Goal: Information Seeking & Learning: Learn about a topic

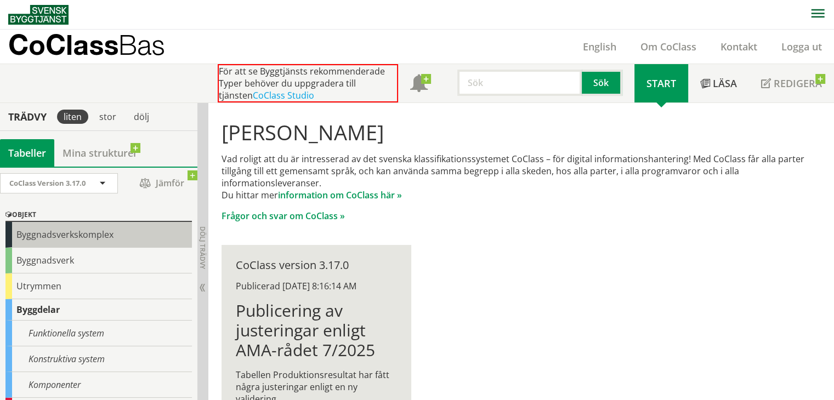
click at [78, 244] on div "Byggnadsverkskomplex" at bounding box center [98, 235] width 186 height 26
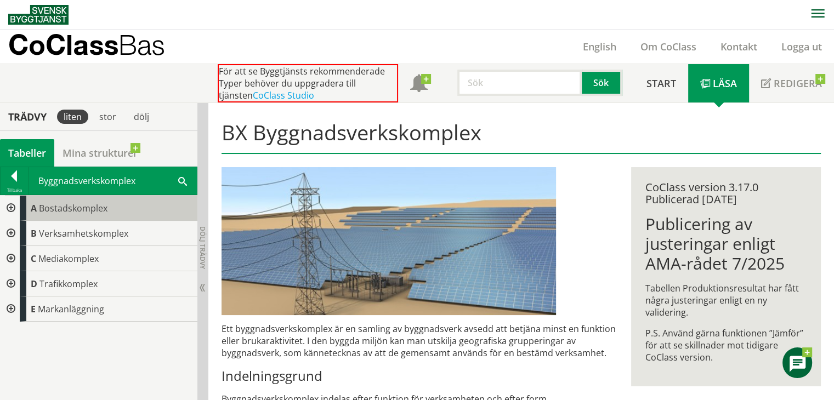
click at [89, 213] on span "Bostadskomplex" at bounding box center [73, 208] width 69 height 12
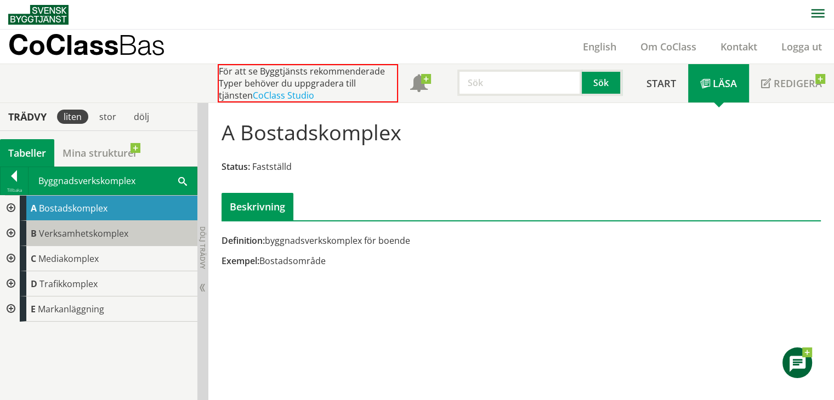
click at [114, 230] on span "Verksamhetskomplex" at bounding box center [83, 234] width 89 height 12
